Goal: Information Seeking & Learning: Learn about a topic

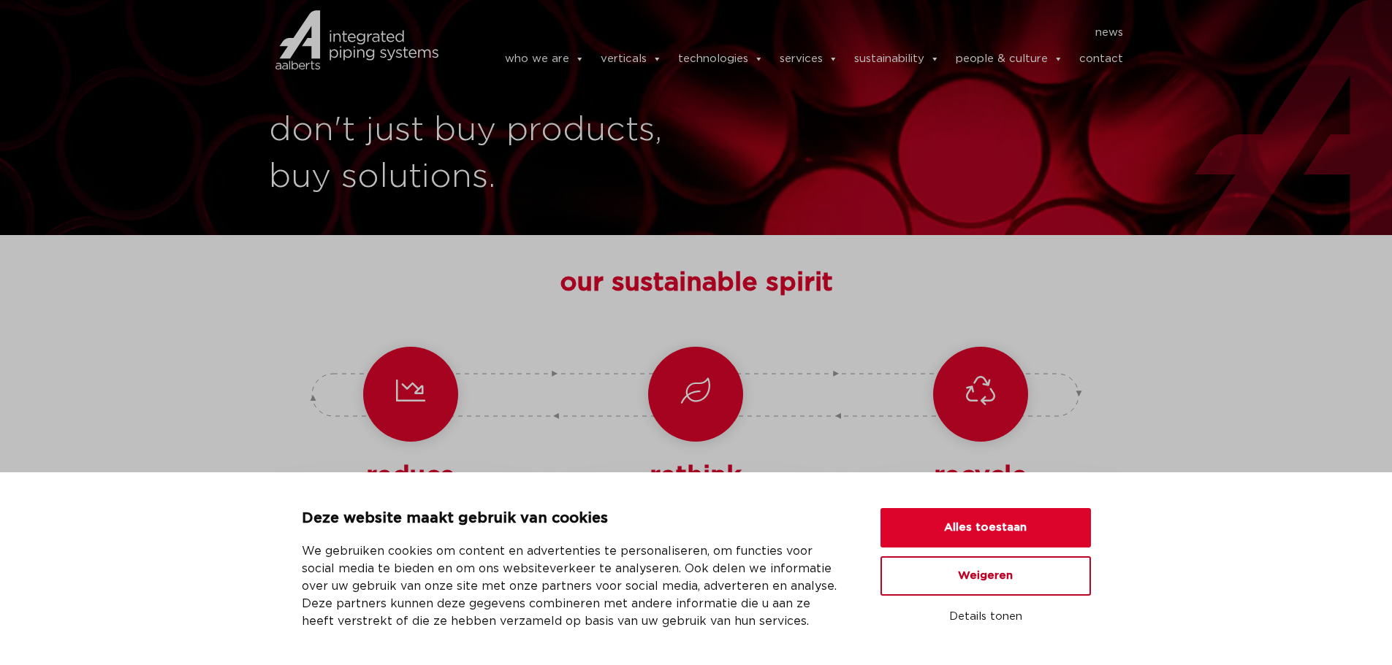
click at [984, 579] on button "Weigeren" at bounding box center [985, 576] width 210 height 39
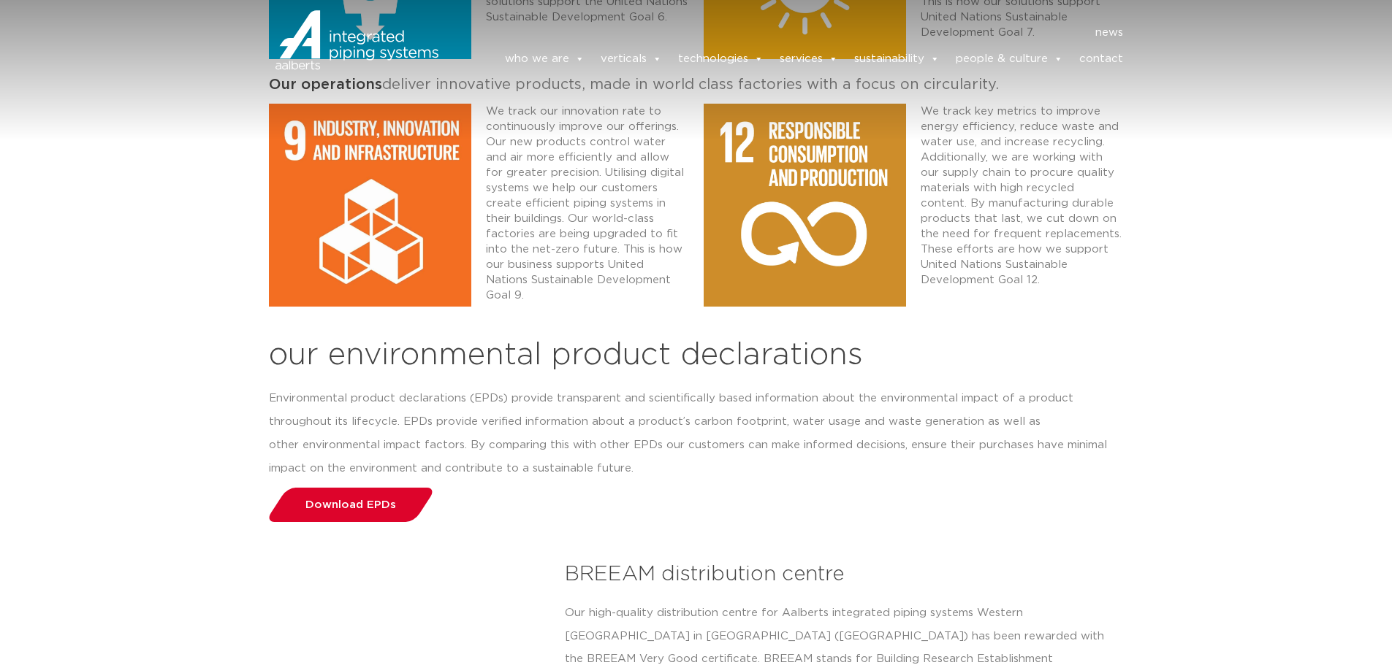
scroll to position [2045, 0]
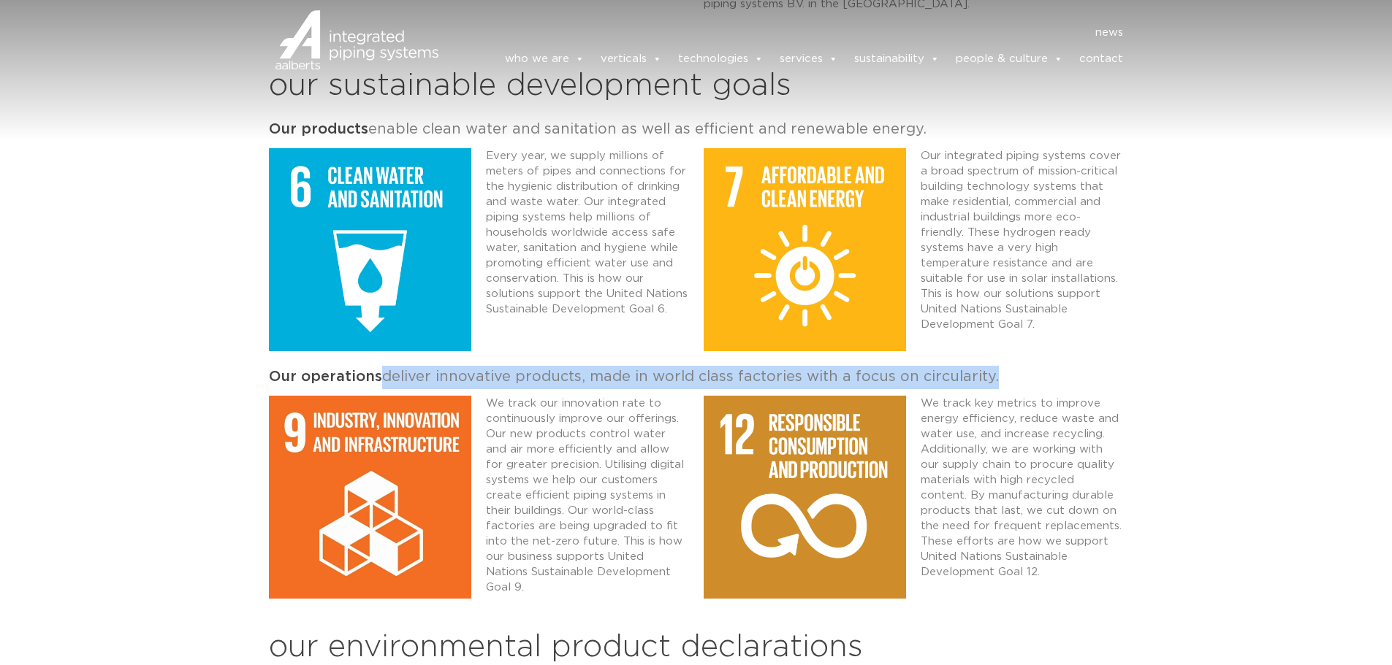
drag, startPoint x: 378, startPoint y: 373, endPoint x: 1067, endPoint y: 368, distance: 688.9
click at [1067, 368] on p "Our operations deliver innovative products, made in world class factories with …" at bounding box center [696, 377] width 855 height 23
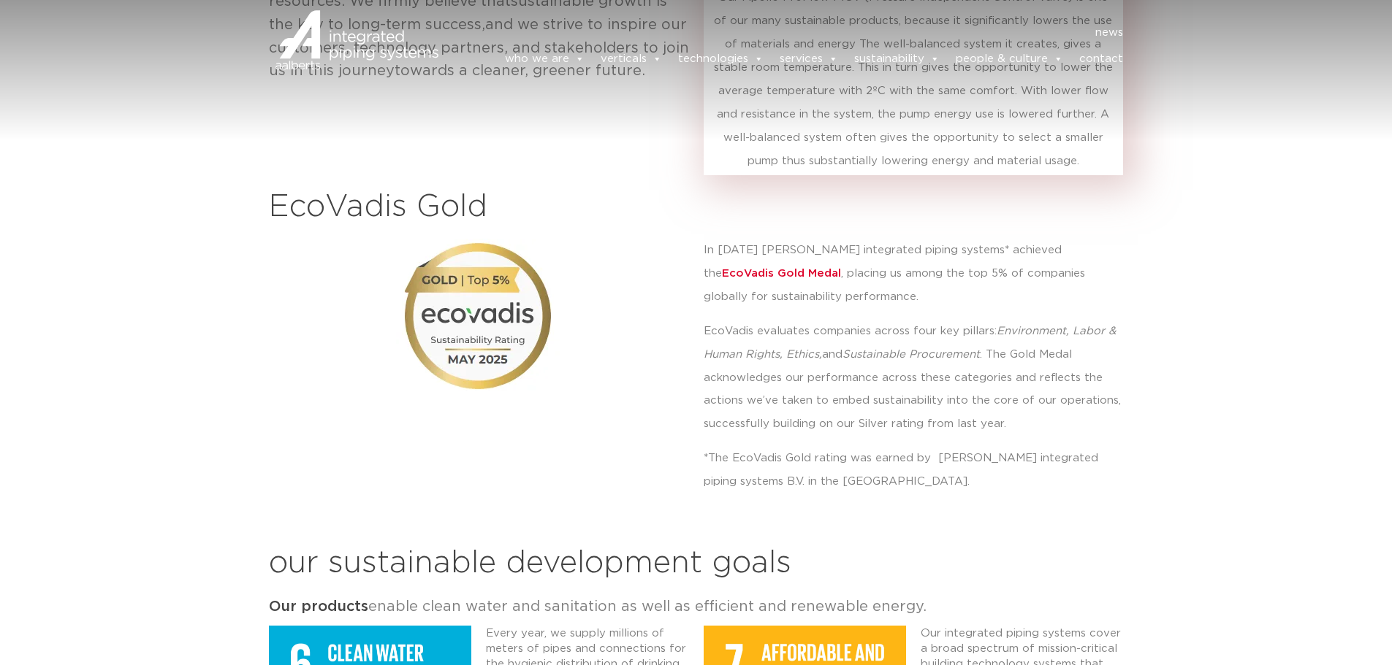
scroll to position [1753, 0]
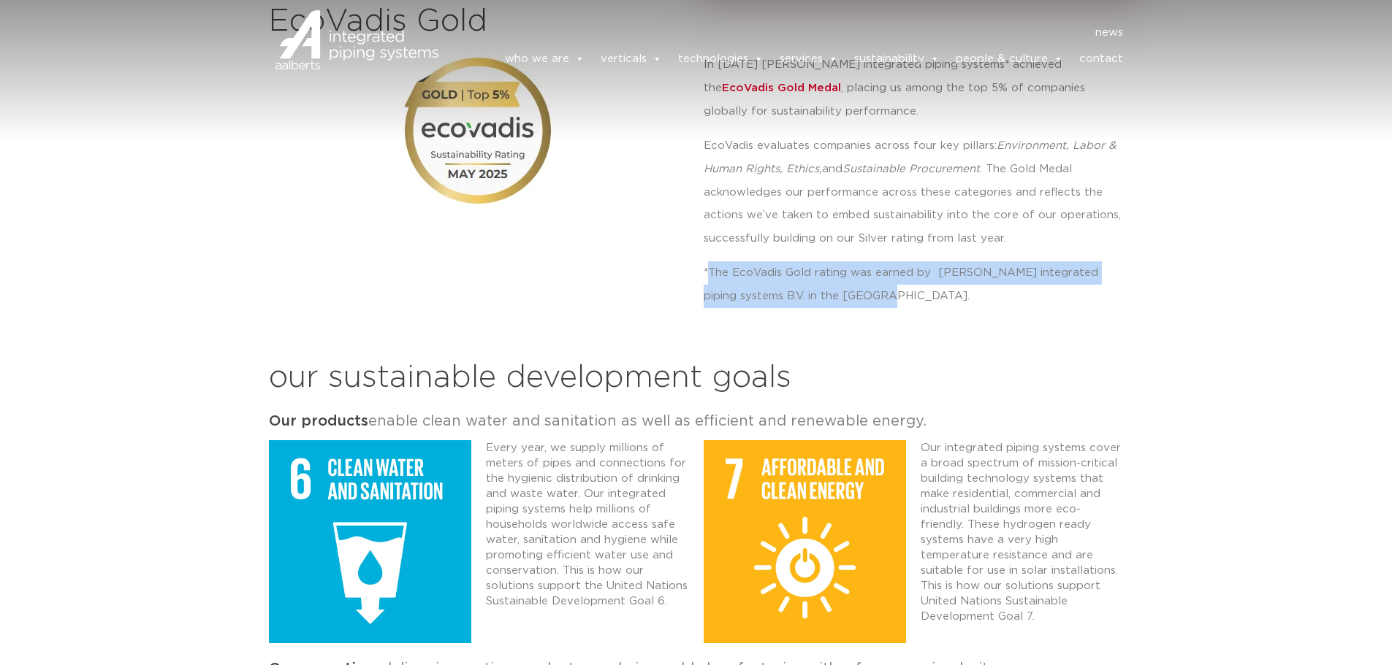
drag, startPoint x: 889, startPoint y: 300, endPoint x: 710, endPoint y: 272, distance: 181.0
click at [710, 272] on p "*The EcoVadis Gold rating was earned by [PERSON_NAME] integrated piping systems…" at bounding box center [913, 285] width 420 height 47
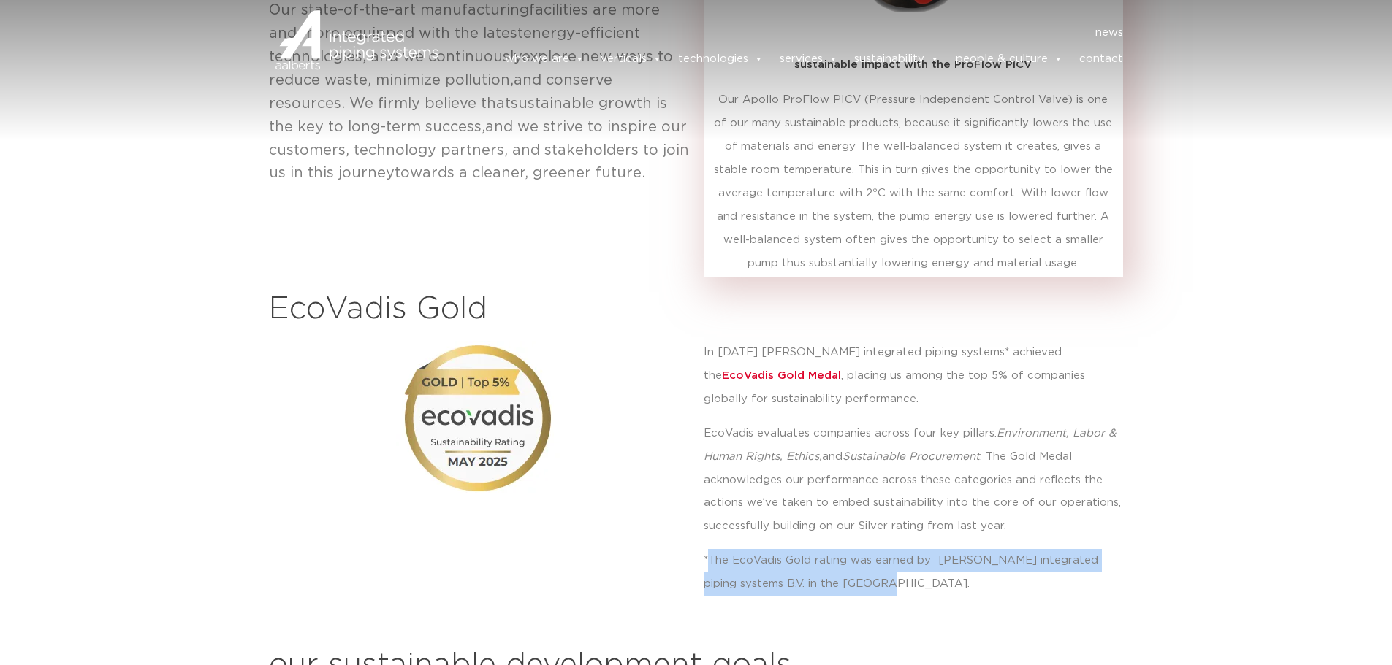
scroll to position [1461, 0]
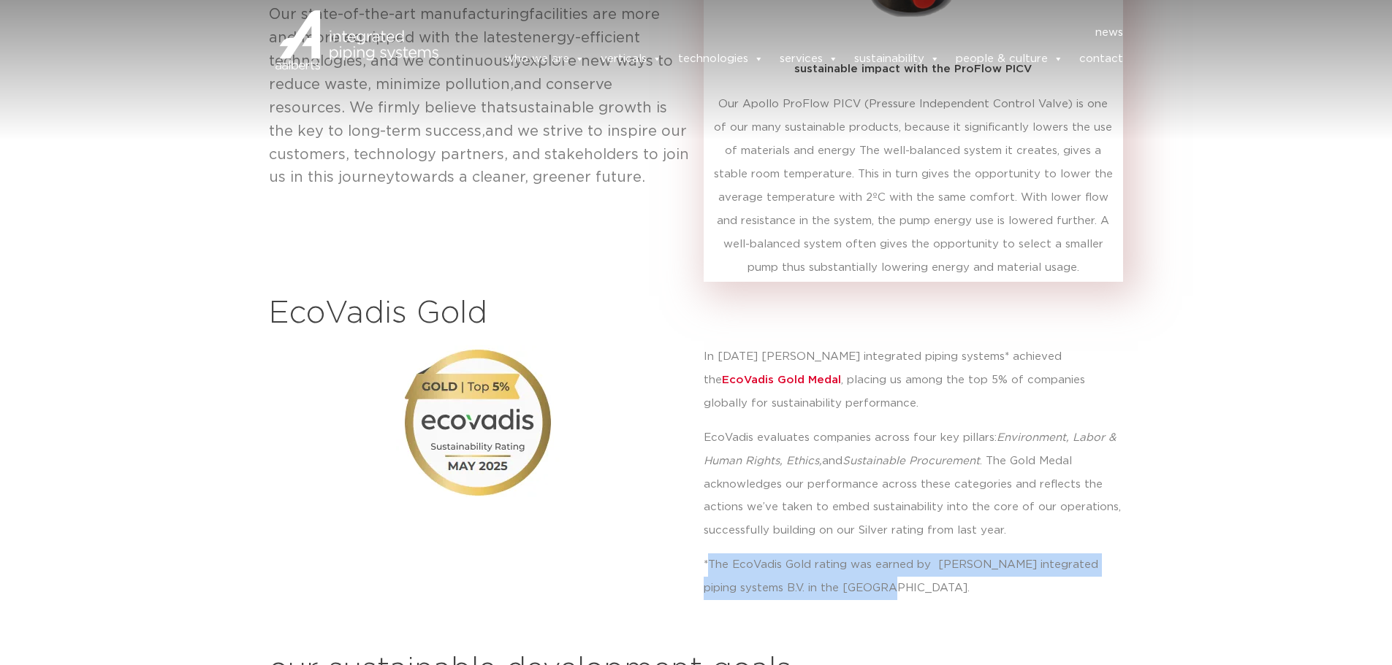
drag, startPoint x: 772, startPoint y: 360, endPoint x: 928, endPoint y: 405, distance: 162.6
click at [926, 404] on p "In [DATE] [PERSON_NAME] integrated piping systems* achieved the EcoVadis Gold M…" at bounding box center [913, 381] width 420 height 70
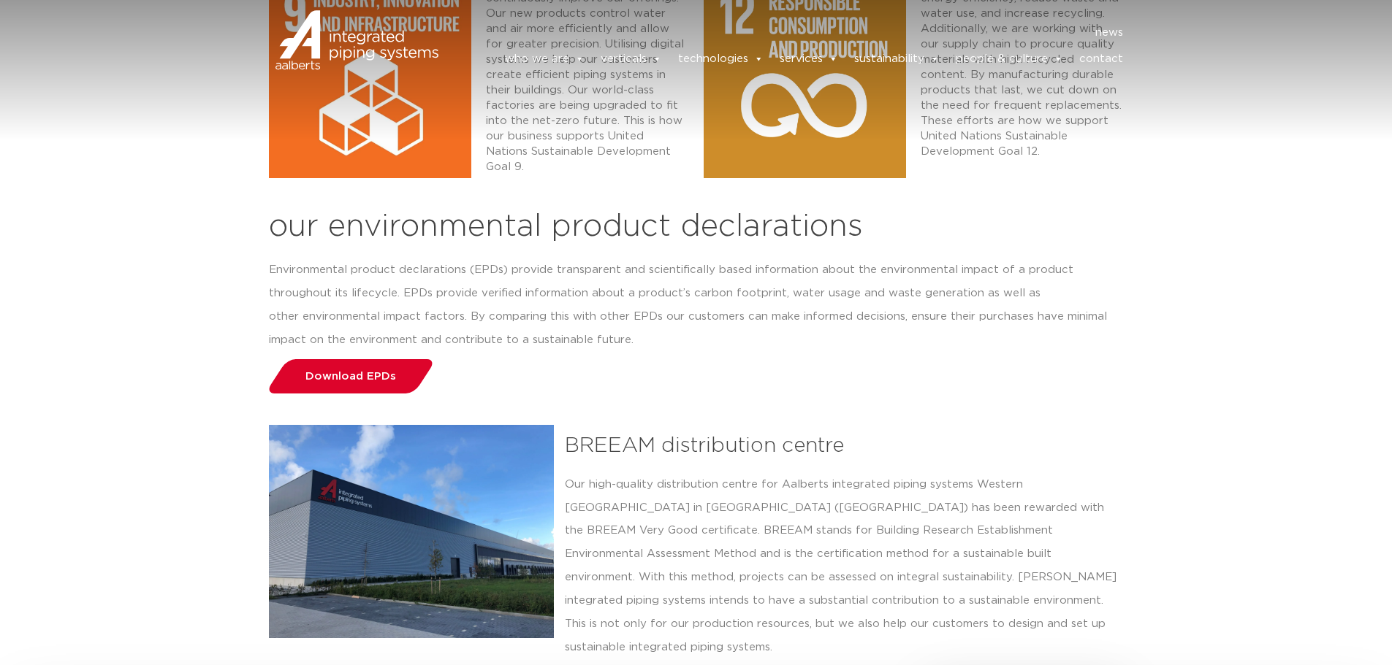
scroll to position [2484, 0]
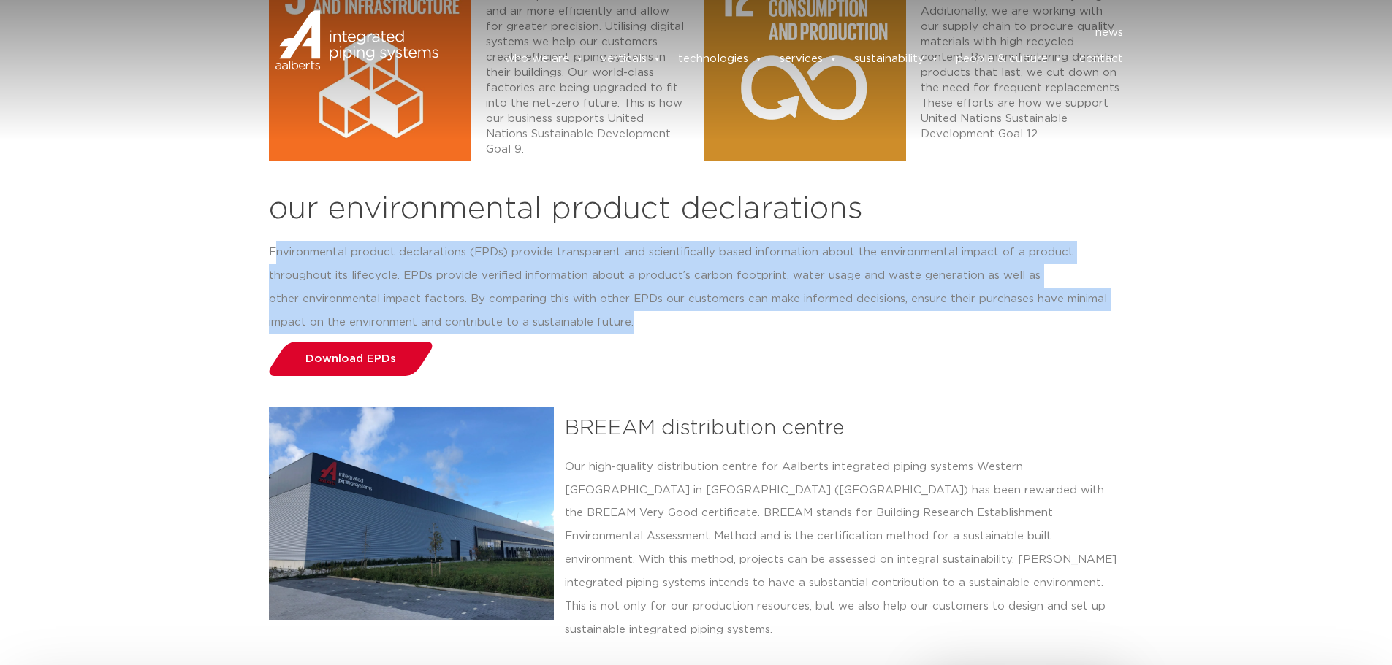
drag, startPoint x: 275, startPoint y: 246, endPoint x: 690, endPoint y: 322, distance: 422.5
click at [690, 322] on p "Environmental product declarations (EPDs) provide transparent and scientificall…" at bounding box center [696, 288] width 855 height 94
click at [691, 322] on p "Environmental product declarations (EPDs) provide transparent and scientificall…" at bounding box center [696, 288] width 855 height 94
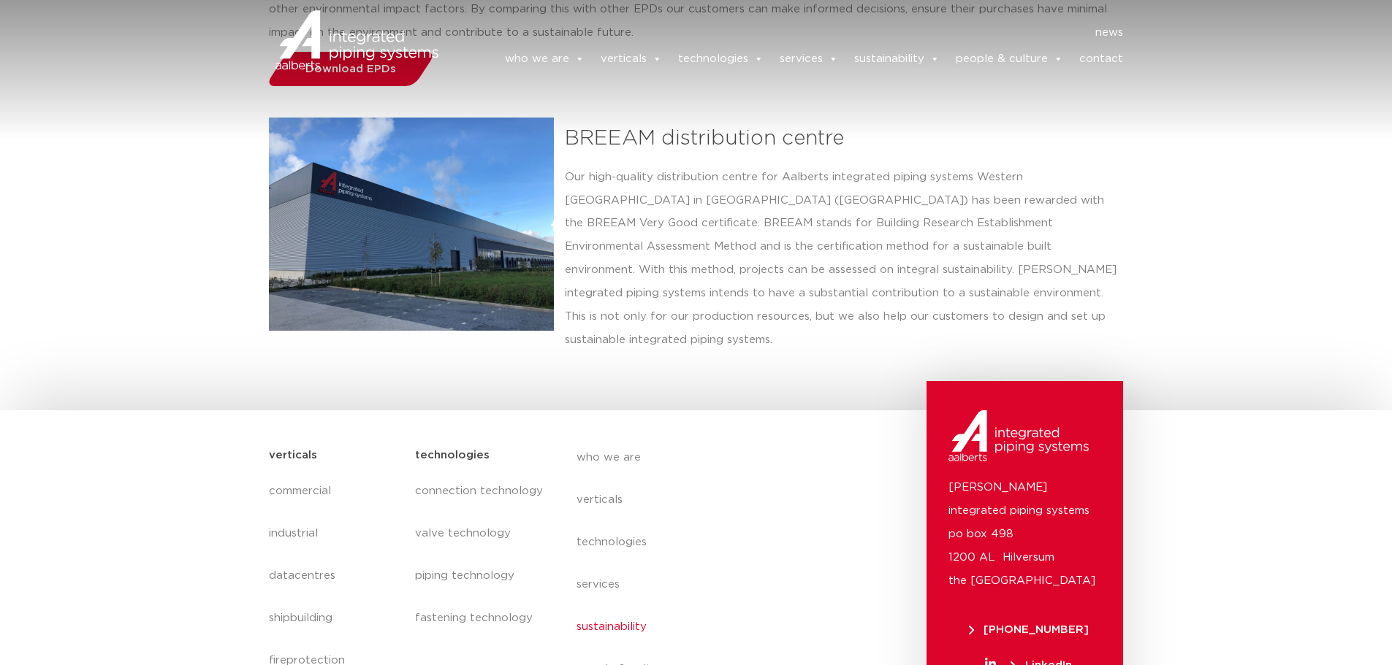
scroll to position [2776, 0]
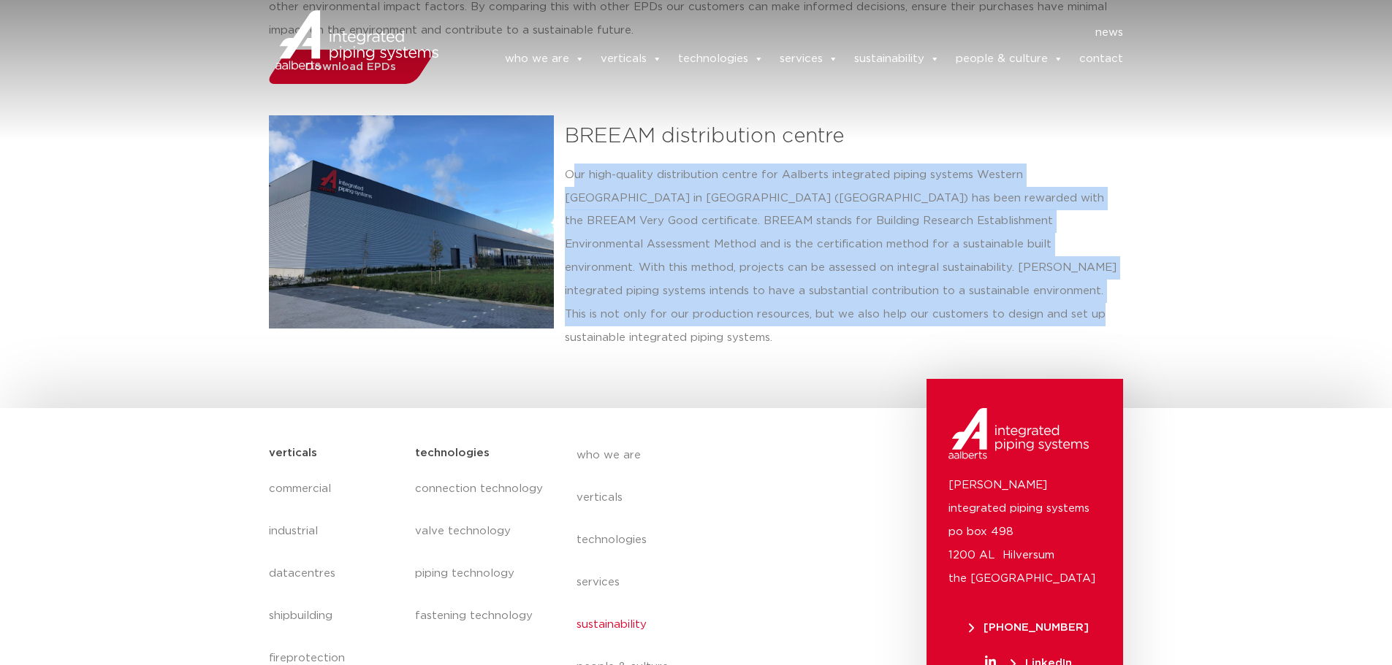
drag, startPoint x: 926, startPoint y: 241, endPoint x: 1036, endPoint y: 316, distance: 132.9
click at [1036, 316] on p "Our high-quality distribution centre for Aalberts integrated piping systems Wes…" at bounding box center [844, 257] width 559 height 187
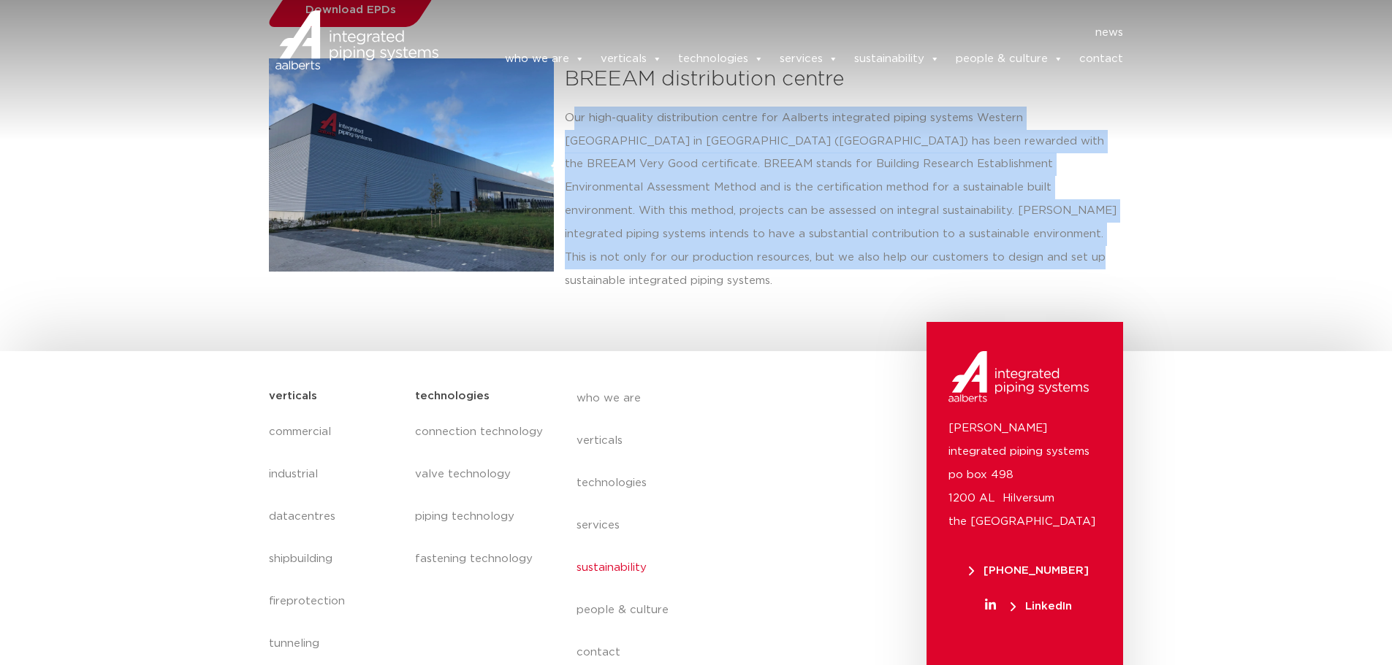
scroll to position [2552, 0]
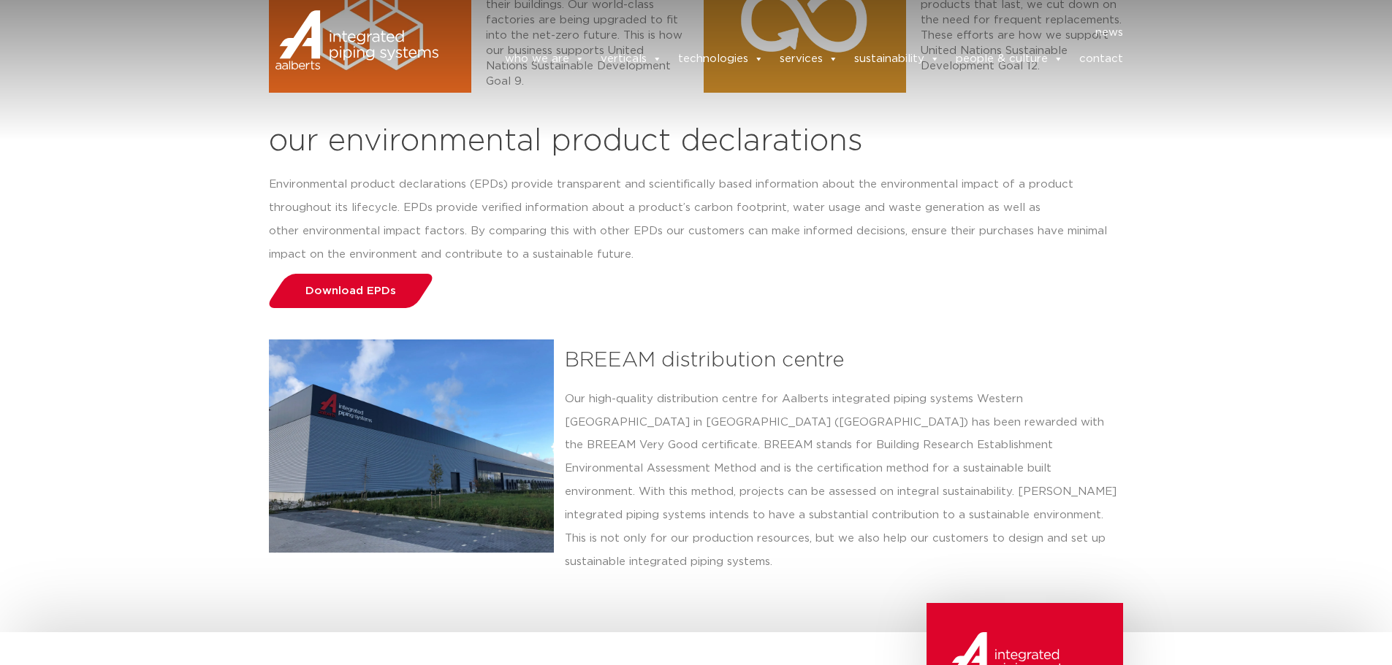
click at [770, 361] on h3 "BREEAM distribution centre" at bounding box center [844, 361] width 559 height 31
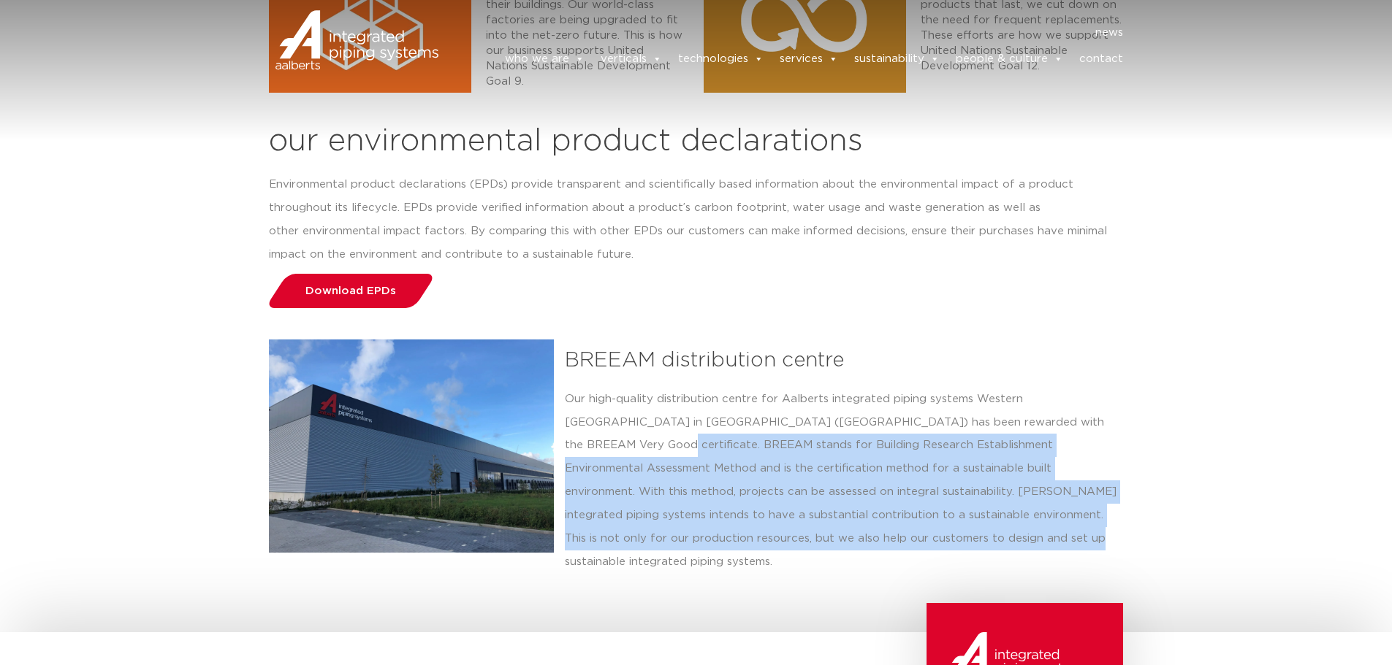
drag, startPoint x: 583, startPoint y: 435, endPoint x: 1073, endPoint y: 532, distance: 499.6
click at [1073, 532] on p "Our high-quality distribution centre for Aalberts integrated piping systems Wes…" at bounding box center [844, 481] width 559 height 187
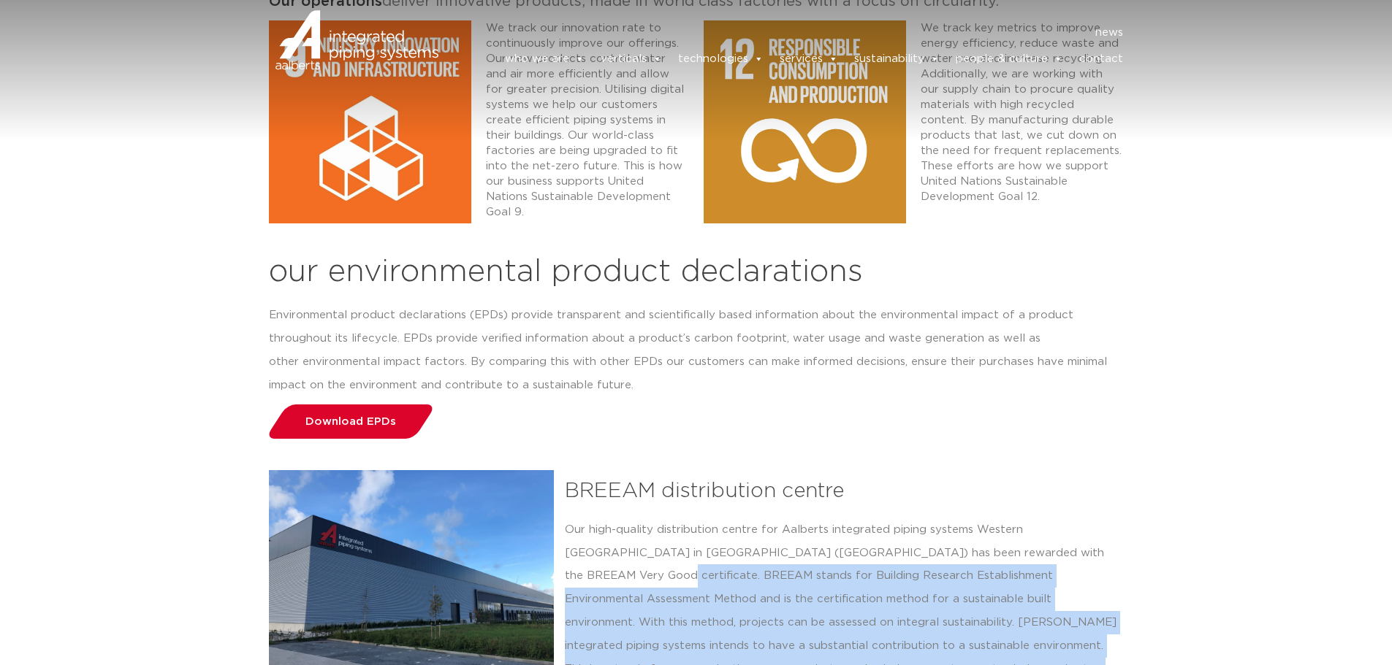
scroll to position [2186, 0]
